Goal: Use online tool/utility: Utilize a website feature to perform a specific function

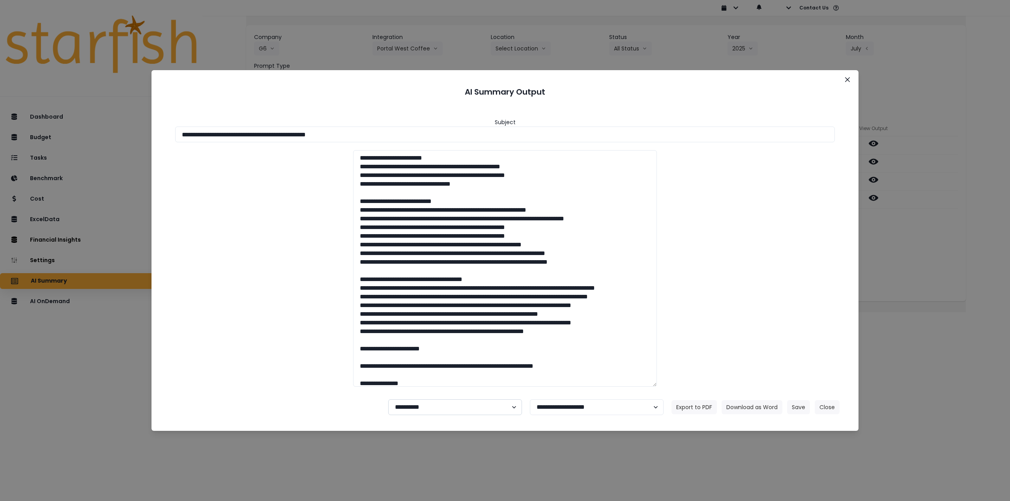
click at [446, 412] on select "**********" at bounding box center [455, 408] width 134 height 16
select select "********"
click at [388, 400] on select "**********" at bounding box center [455, 408] width 134 height 16
click at [800, 409] on button "Save" at bounding box center [798, 407] width 23 height 14
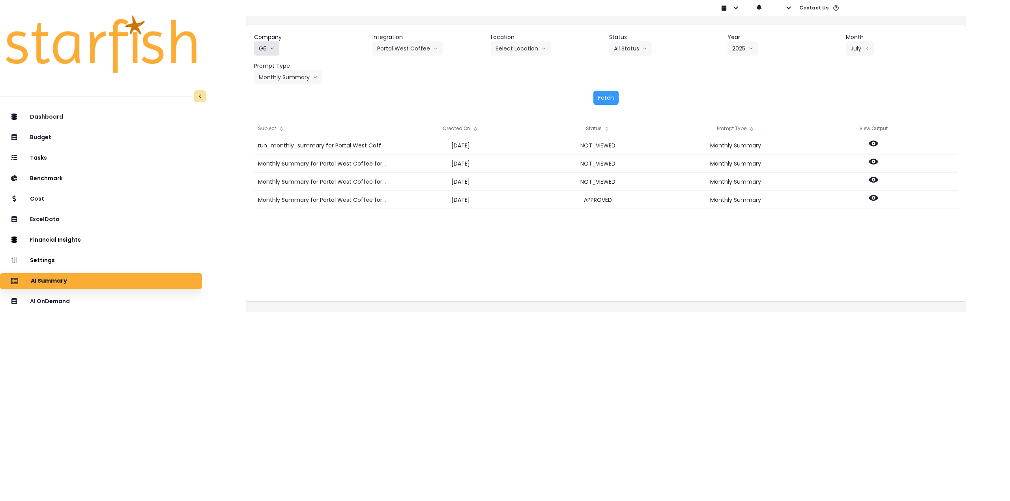
click at [275, 49] on icon "arrow down line" at bounding box center [272, 49] width 5 height 8
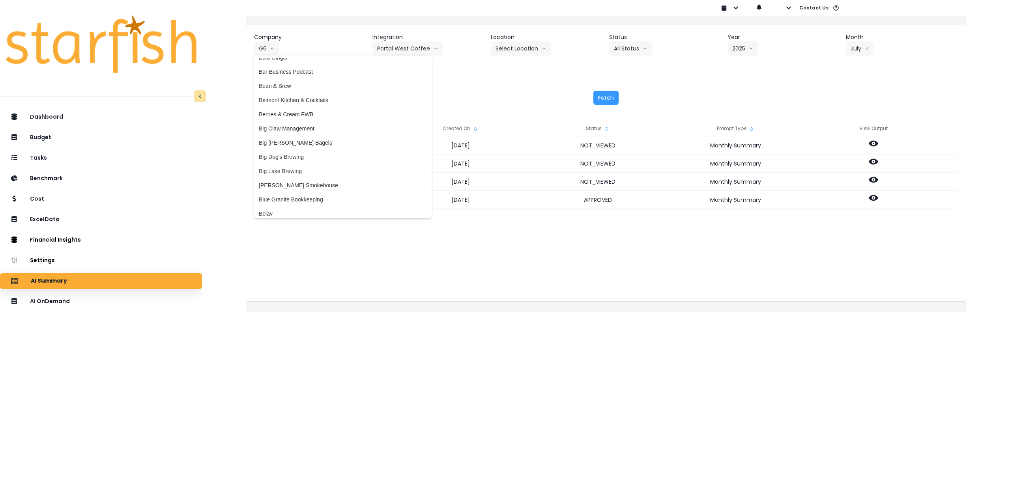
scroll to position [60, 0]
click at [312, 161] on span "Big Dog's Brewing" at bounding box center [343, 161] width 168 height 8
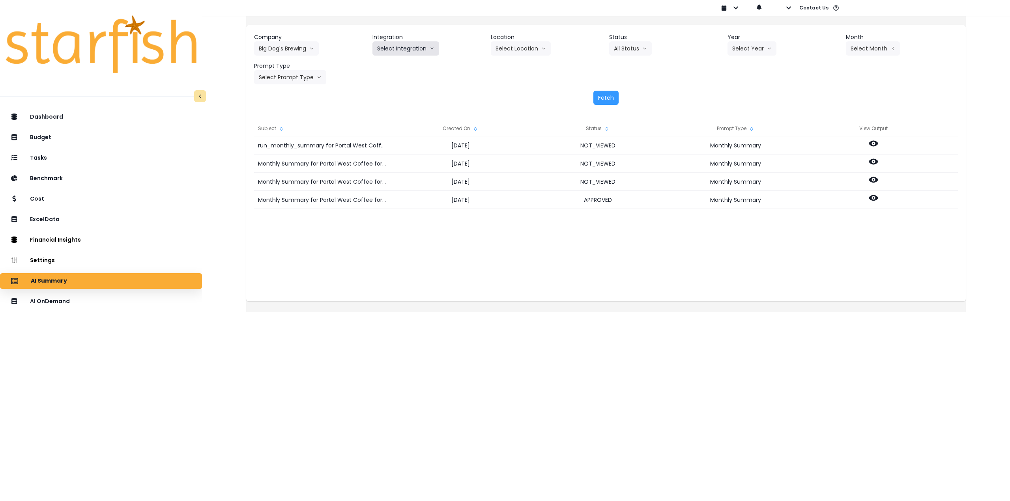
click at [412, 47] on button "Select Integration" at bounding box center [405, 48] width 67 height 14
click at [155, 291] on div "Dashboard Budget Tasks Benchmark Cost ExcelData Financial Insights Location Ana…" at bounding box center [101, 329] width 202 height 442
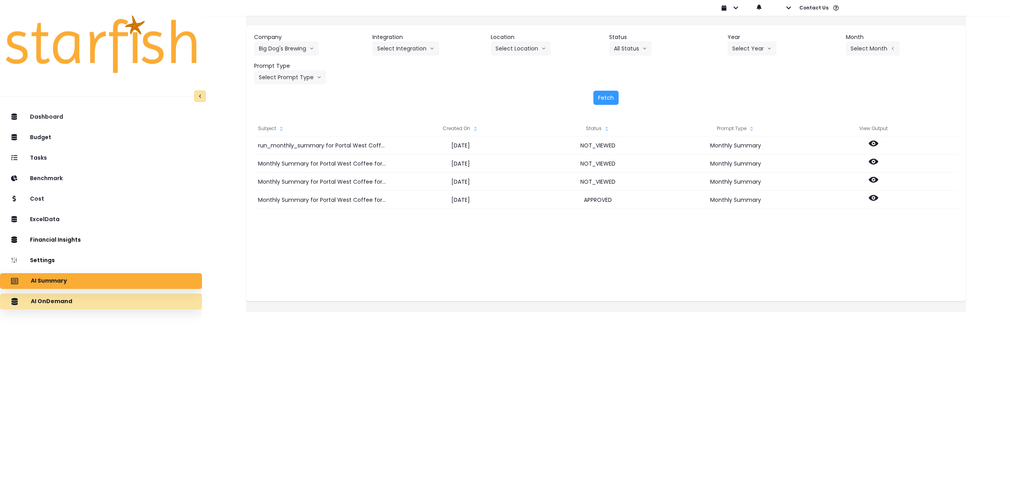
click at [148, 301] on div "AI OnDemand" at bounding box center [100, 302] width 189 height 17
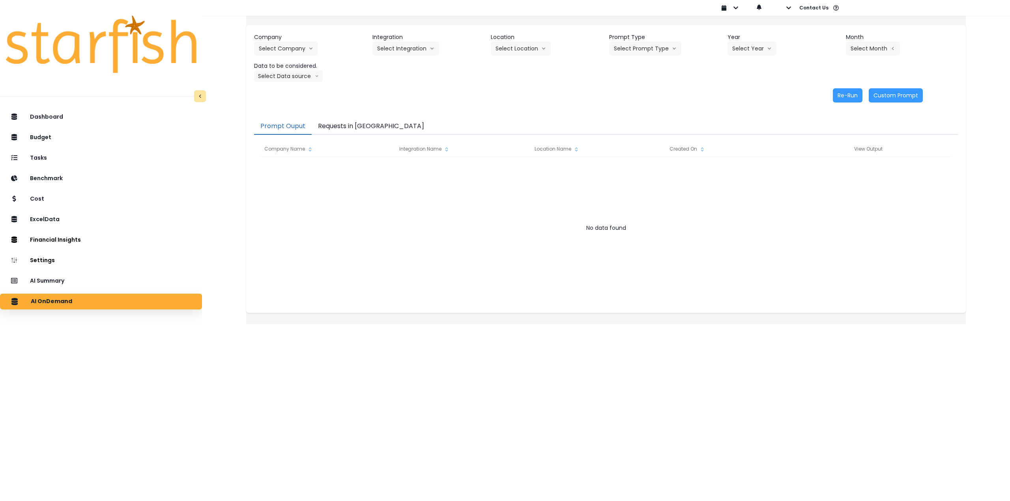
click at [375, 123] on button "Requests in [GEOGRAPHIC_DATA]" at bounding box center [371, 126] width 119 height 17
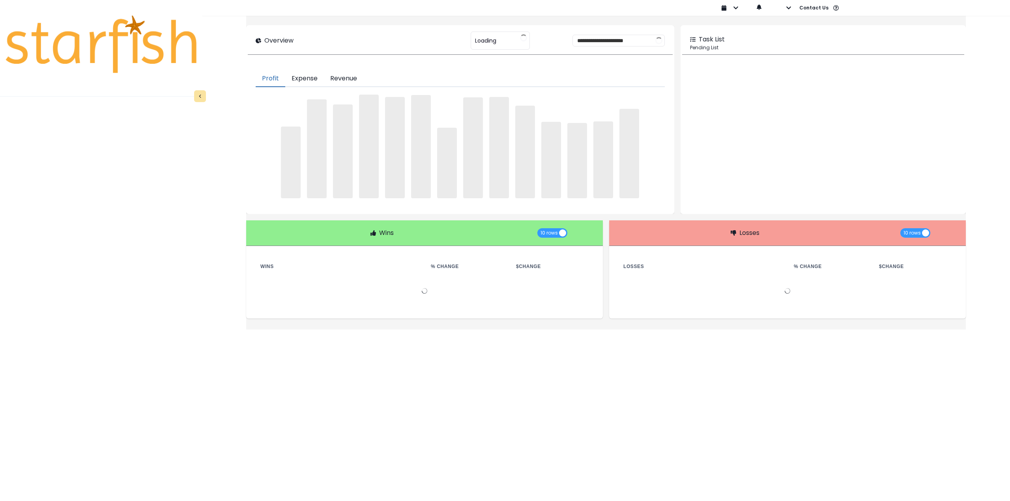
type input "********"
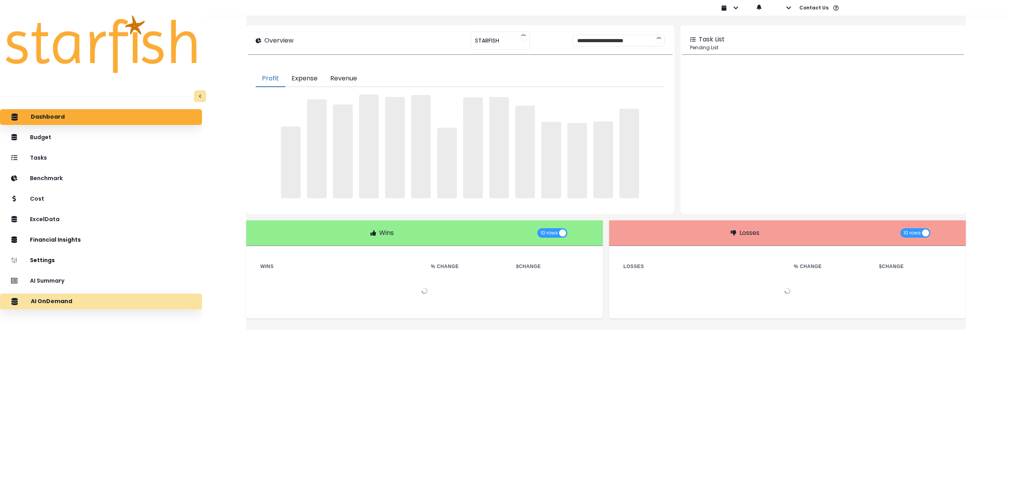
click at [82, 302] on div "AI OnDemand" at bounding box center [100, 302] width 189 height 17
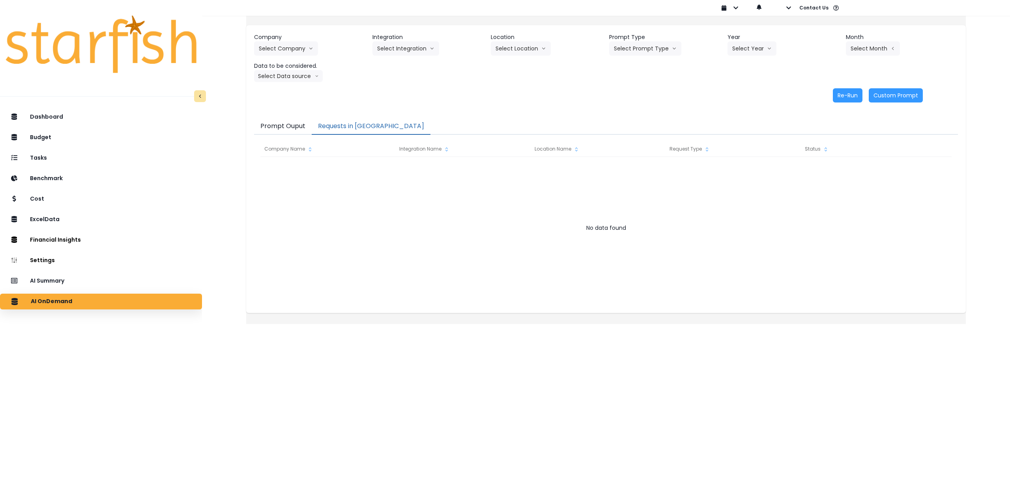
click at [363, 123] on button "Requests in [GEOGRAPHIC_DATA]" at bounding box center [371, 126] width 119 height 17
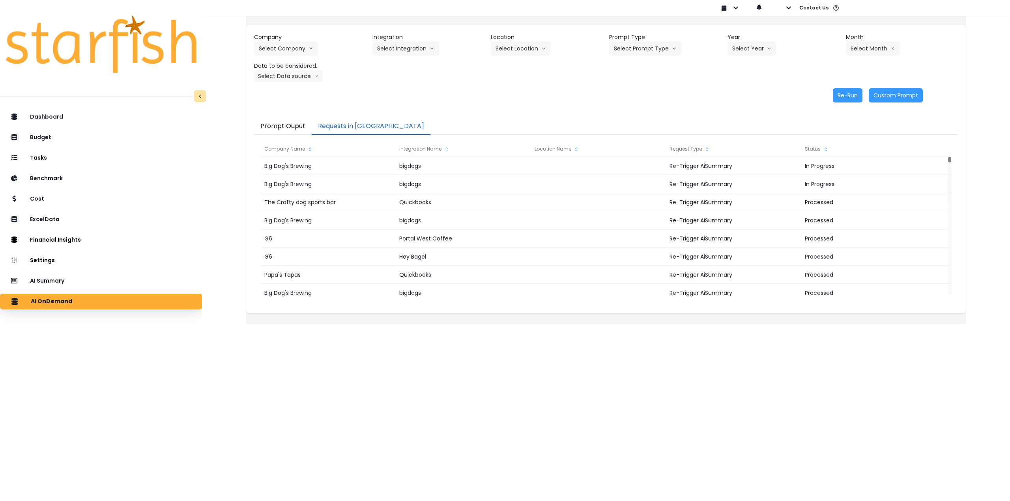
click at [73, 410] on div "Dashboard Budget Tasks Benchmark Cost ExcelData Financial Insights Location Ana…" at bounding box center [101, 329] width 202 height 442
click at [63, 198] on div "Cost" at bounding box center [100, 199] width 189 height 17
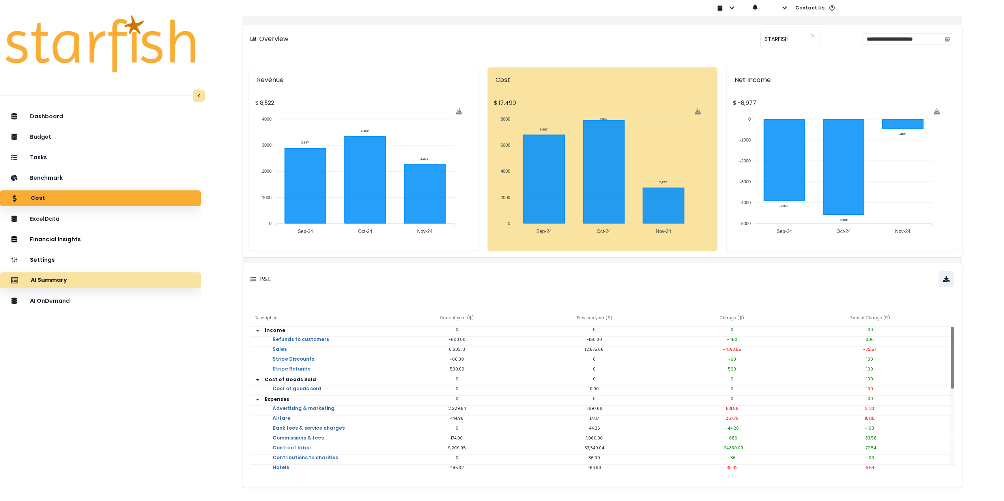
click at [72, 285] on div "AI Summary" at bounding box center [100, 280] width 188 height 17
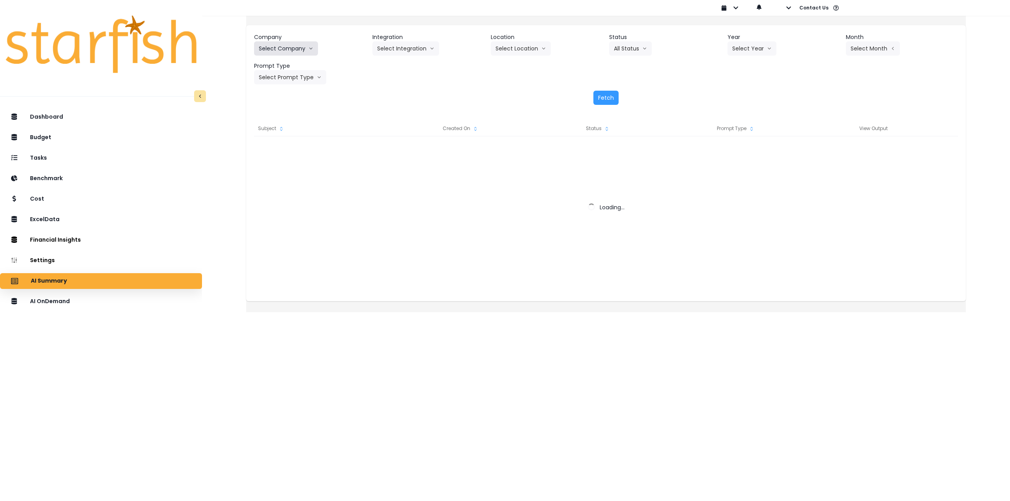
click at [312, 52] on button "Select Company" at bounding box center [286, 48] width 64 height 14
click at [299, 47] on button "Select Company" at bounding box center [286, 48] width 64 height 14
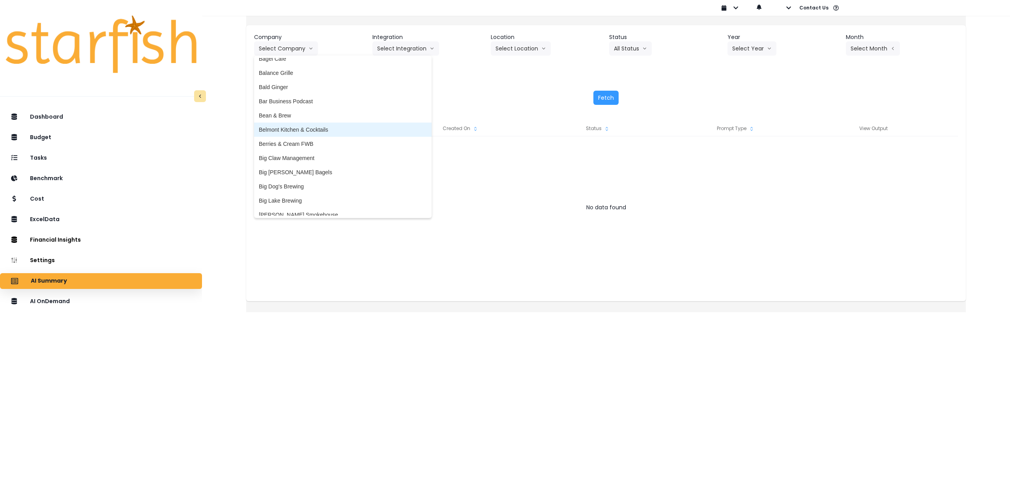
scroll to position [39, 0]
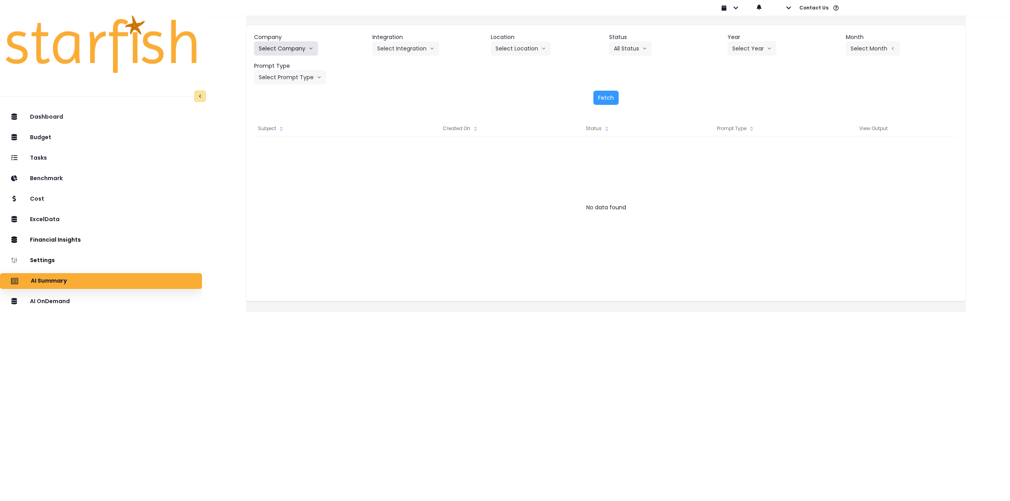
click at [297, 49] on button "Select Company" at bounding box center [286, 48] width 64 height 14
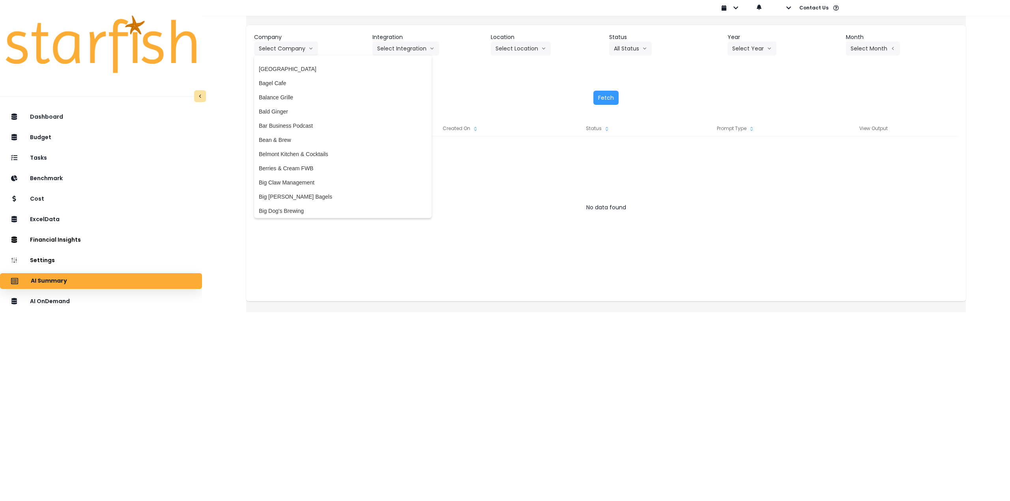
scroll to position [0, 0]
